Goal: Transaction & Acquisition: Purchase product/service

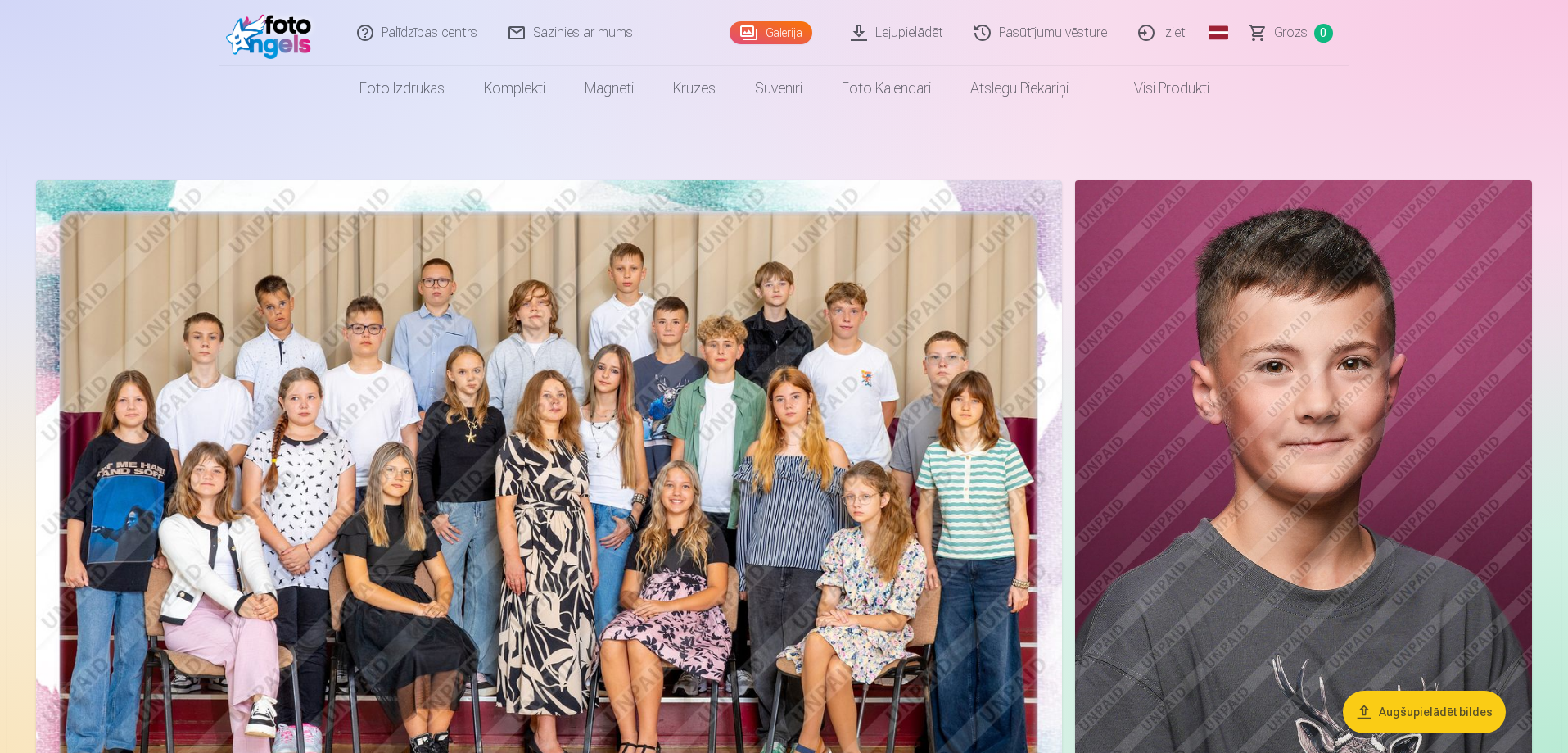
click at [1024, 32] on link "Pasūtījumu vēsture" at bounding box center [1041, 33] width 164 height 66
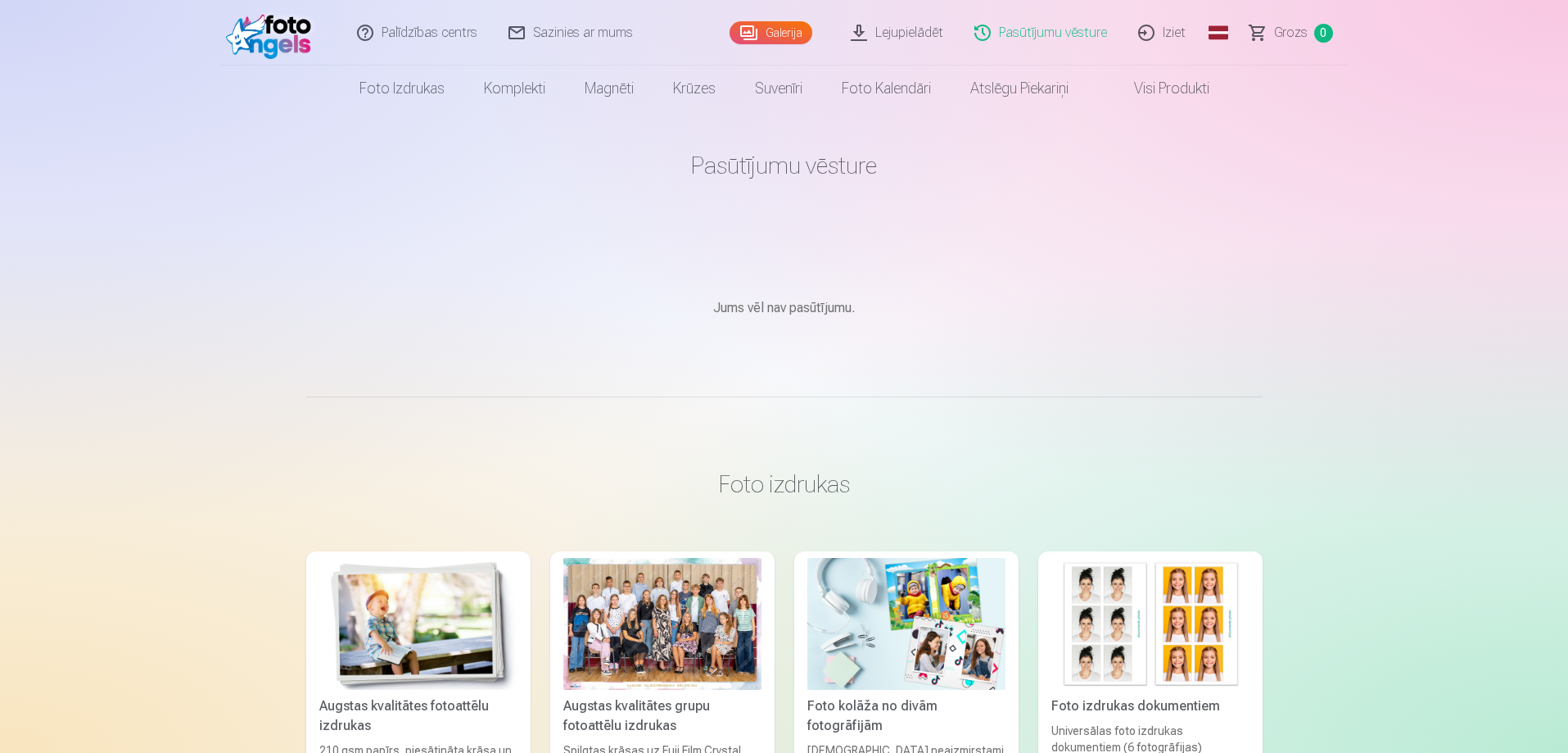
click at [779, 33] on link "Galerija" at bounding box center [770, 33] width 82 height 23
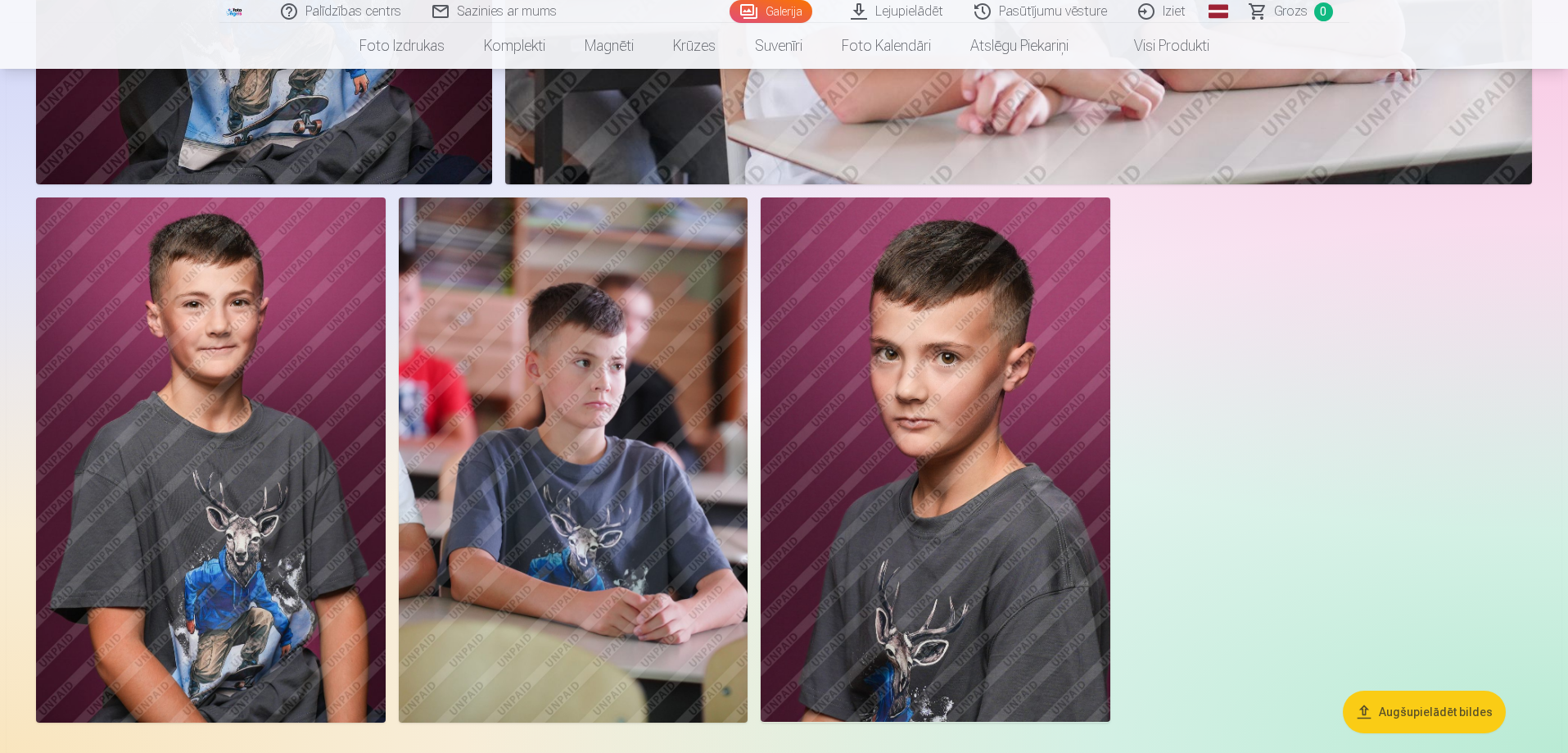
scroll to position [3932, 0]
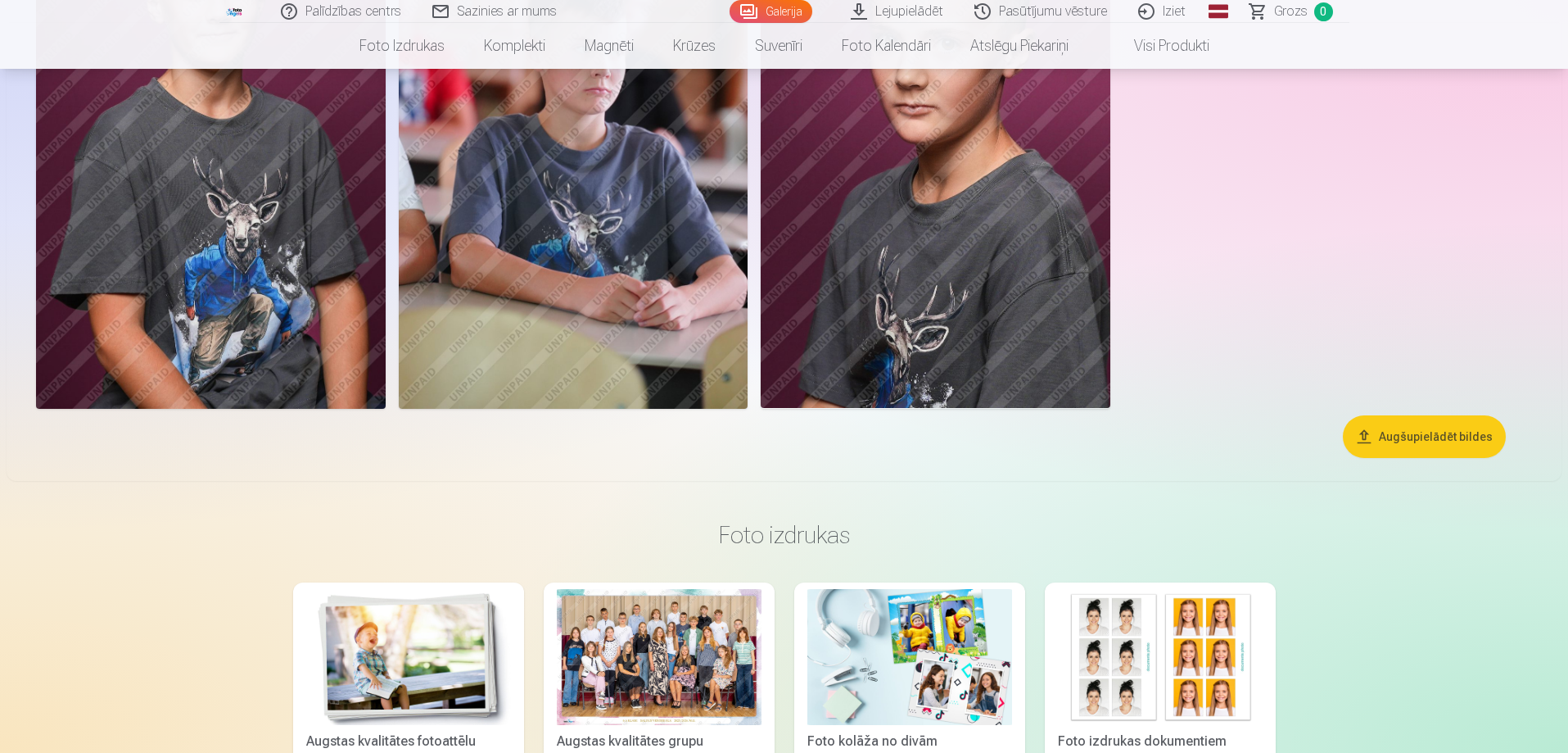
click at [1414, 436] on button "Augšupielādēt bildes" at bounding box center [1425, 436] width 163 height 42
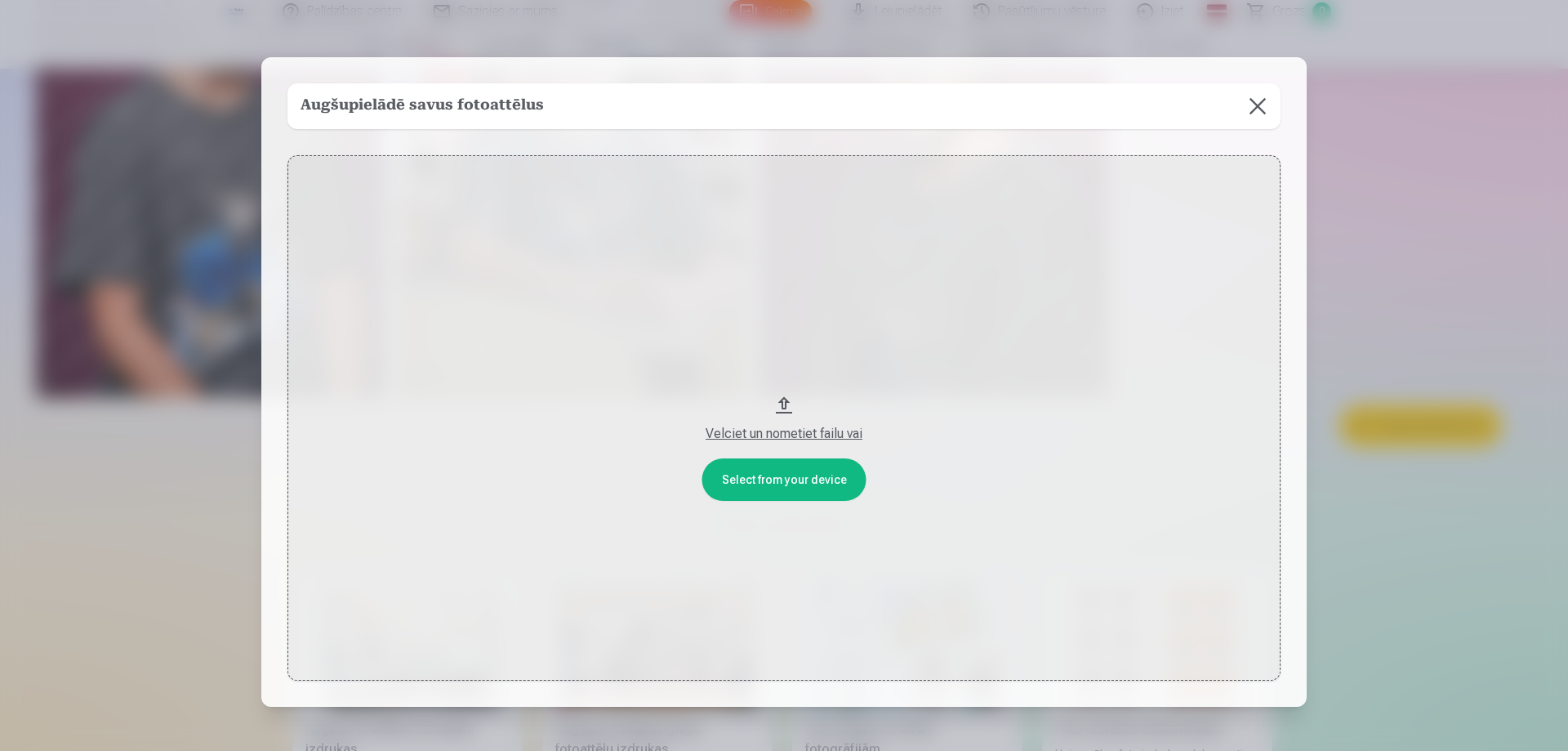
click at [1253, 109] on button at bounding box center [1258, 106] width 46 height 46
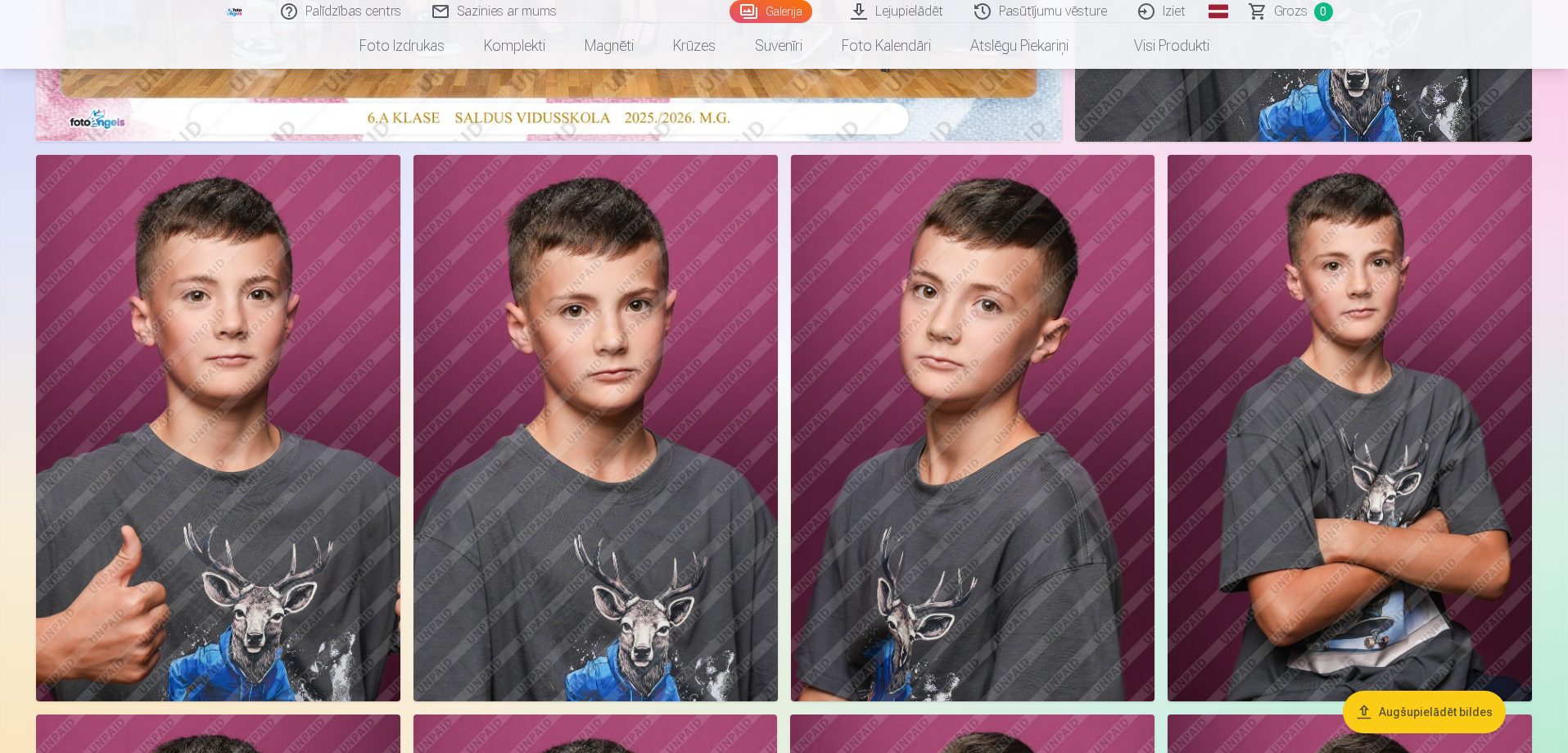
scroll to position [829, 0]
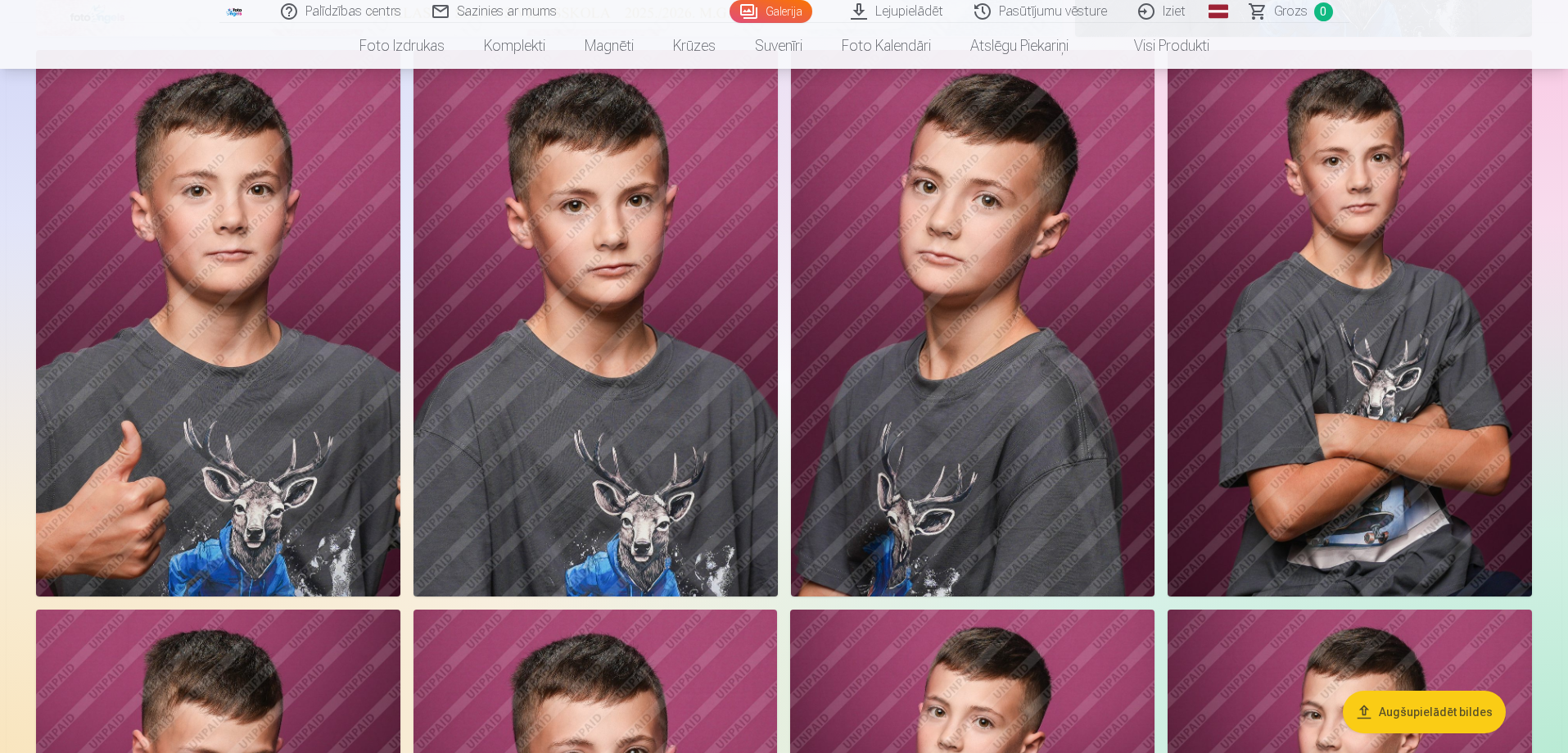
click at [1394, 476] on img at bounding box center [1350, 323] width 365 height 547
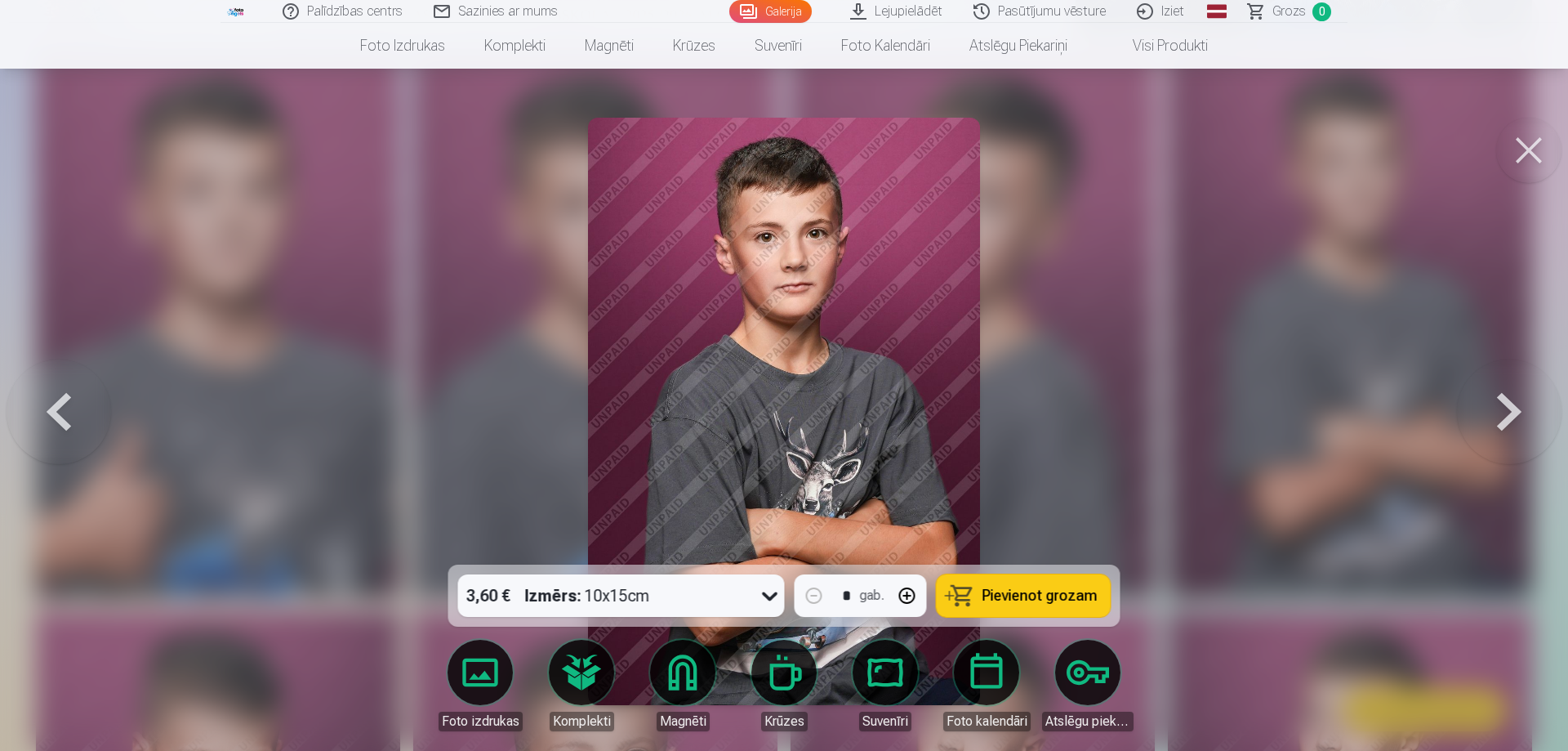
click at [1527, 143] on button at bounding box center [1529, 151] width 65 height 65
